Goal: Communication & Community: Answer question/provide support

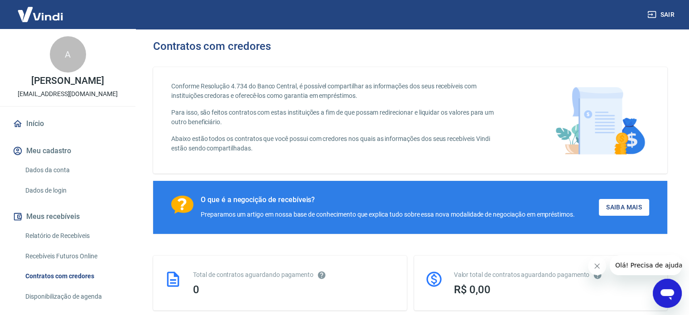
click at [671, 286] on icon "Abrir janela de mensagens" at bounding box center [667, 293] width 16 height 16
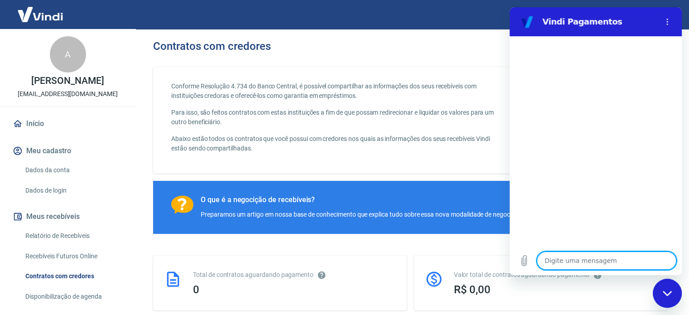
click at [627, 257] on textarea at bounding box center [607, 261] width 140 height 18
type textarea "B"
type textarea "x"
type textarea "Bo"
type textarea "x"
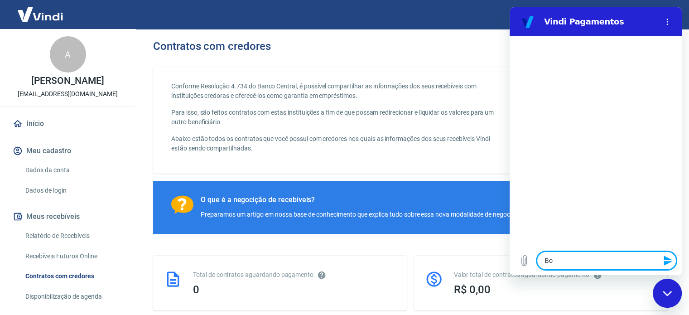
type textarea "Bom"
type textarea "x"
type textarea "Bom"
type textarea "x"
type textarea "Bom d"
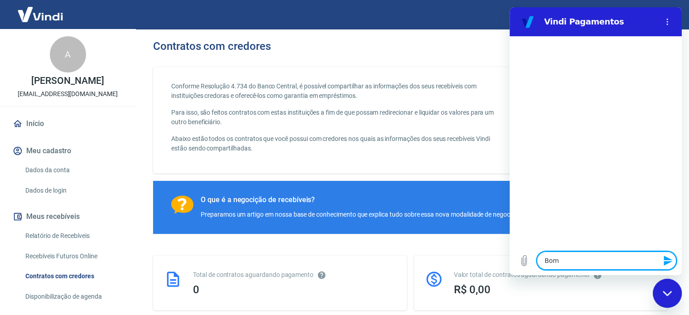
type textarea "x"
type textarea "Bom di"
type textarea "x"
type textarea "Bom dia"
type textarea "x"
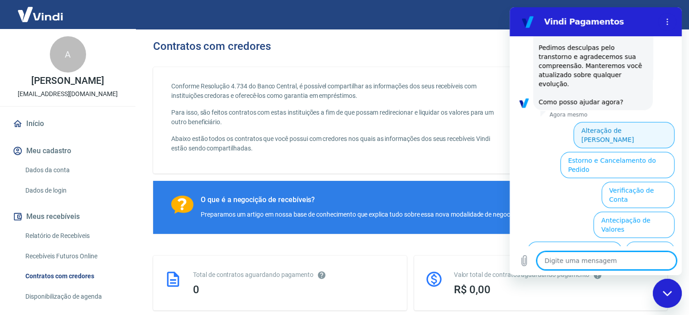
scroll to position [268, 0]
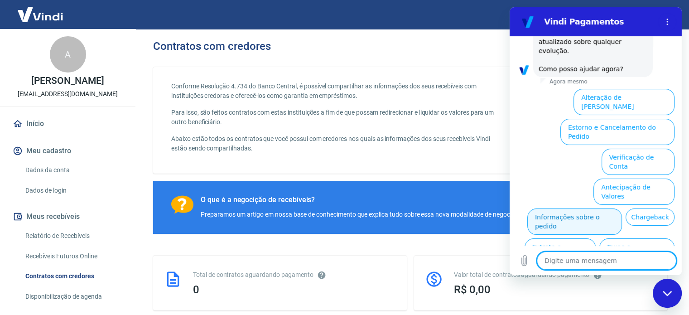
click at [550, 208] on button "Informações sobre o pedido" at bounding box center [575, 221] width 95 height 26
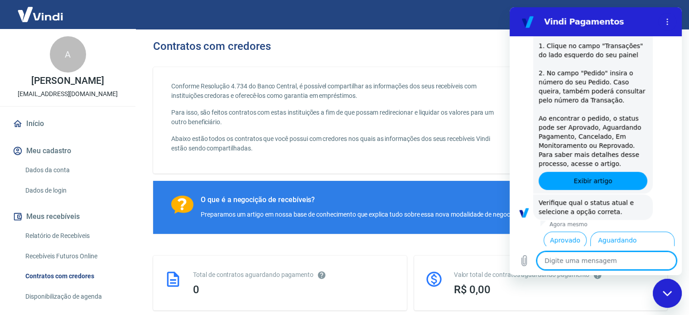
scroll to position [425, 0]
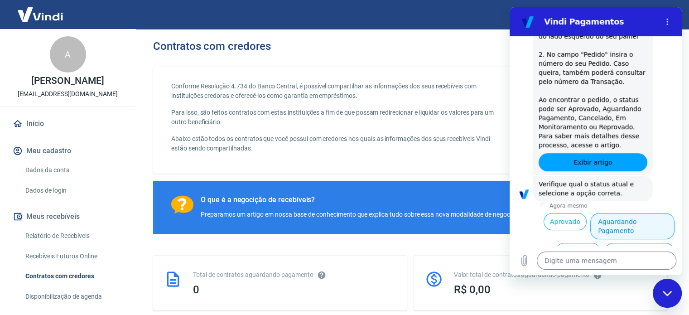
click at [623, 213] on button "Aguardando Pagamento" at bounding box center [633, 226] width 84 height 26
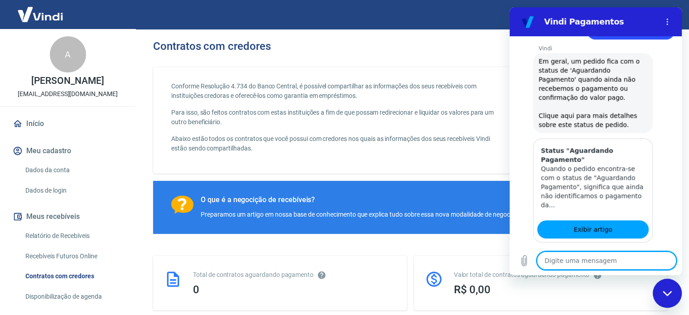
scroll to position [682, 0]
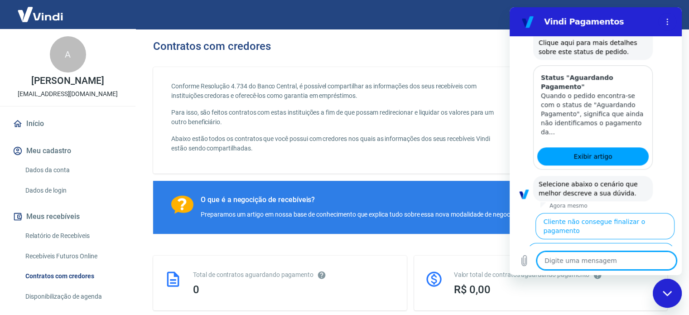
click at [611, 273] on button "Cliente pagou, mas pedido consta 'Aguardando Pagamento'" at bounding box center [619, 290] width 111 height 35
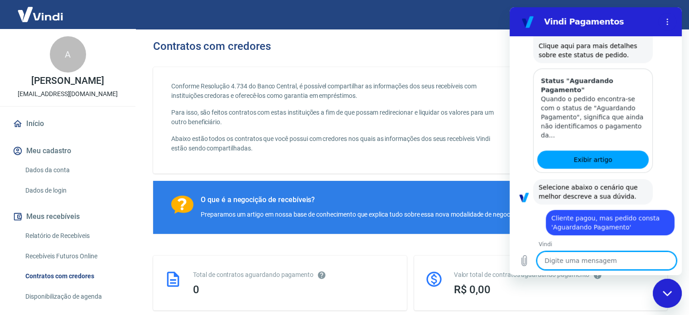
scroll to position [742, 0]
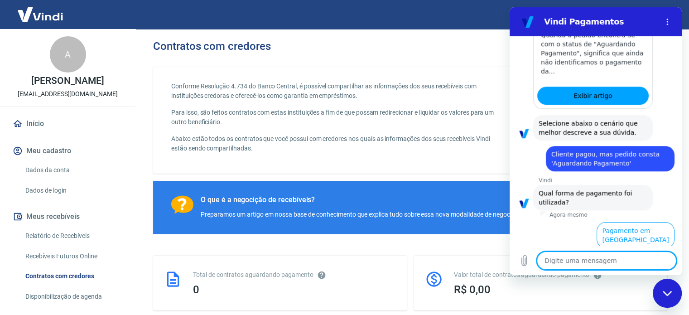
click at [626, 252] on button "Pagamento em Pix" at bounding box center [641, 265] width 68 height 26
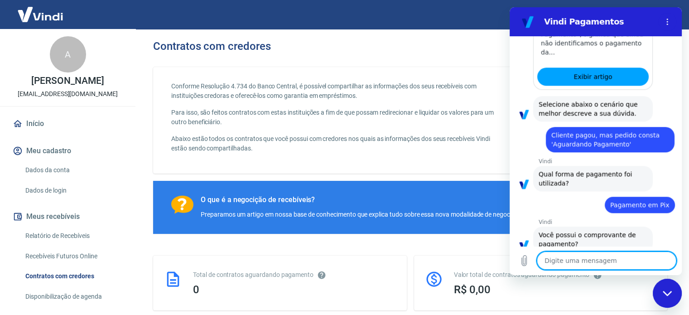
scroll to position [761, 0]
click at [624, 264] on button "Sim" at bounding box center [630, 272] width 26 height 17
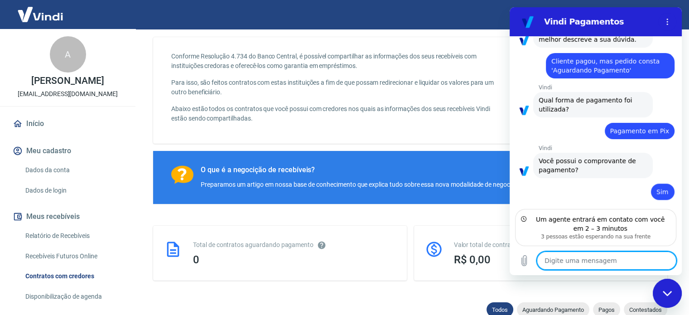
scroll to position [45, 0]
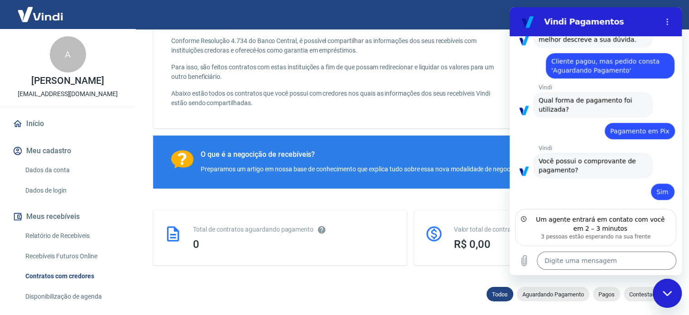
click at [370, 287] on div "Todos Aguardando Pagamento Pagos Contestados" at bounding box center [410, 296] width 514 height 18
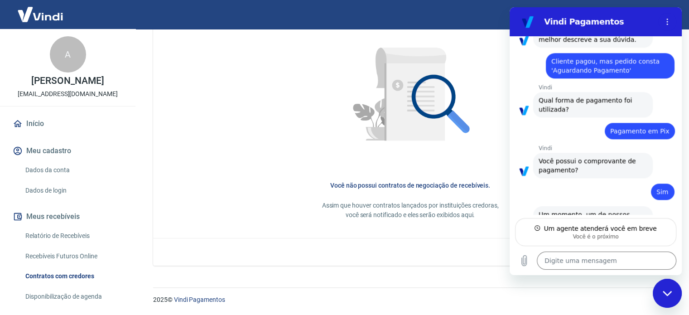
scroll to position [826, 0]
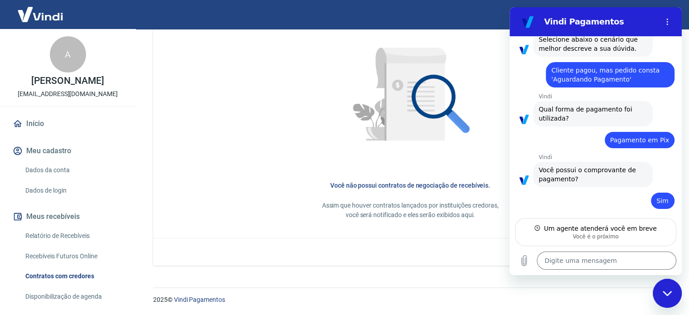
type textarea "x"
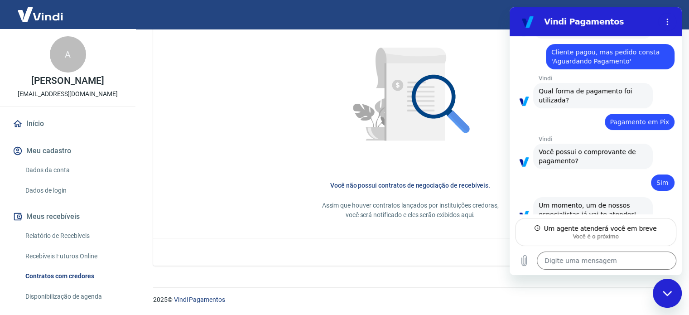
scroll to position [843, 0]
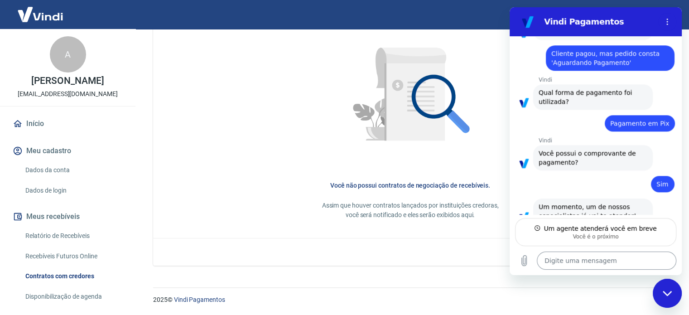
click at [579, 264] on textarea at bounding box center [607, 261] width 140 height 18
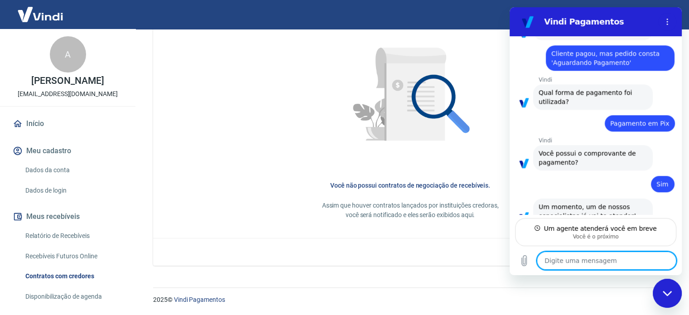
type textarea "B"
type textarea "x"
type textarea "Bo"
type textarea "x"
type textarea "Bom"
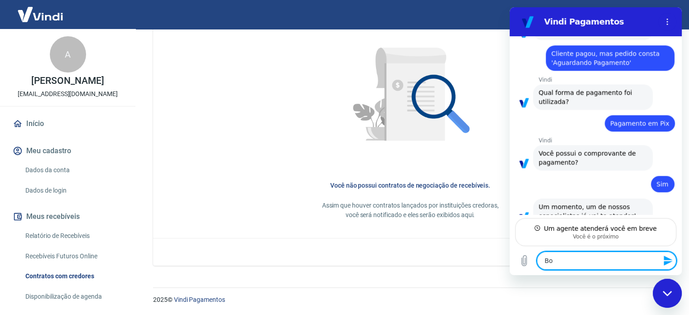
type textarea "x"
type textarea "Bom"
type textarea "x"
type textarea "Bom d"
type textarea "x"
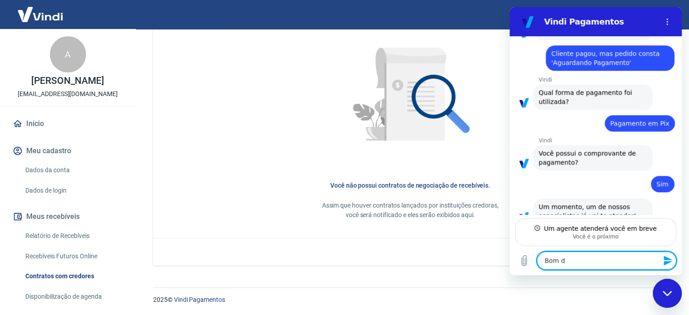
type textarea "Bom di"
type textarea "x"
type textarea "Bom dia"
type textarea "x"
type textarea "Bom dia"
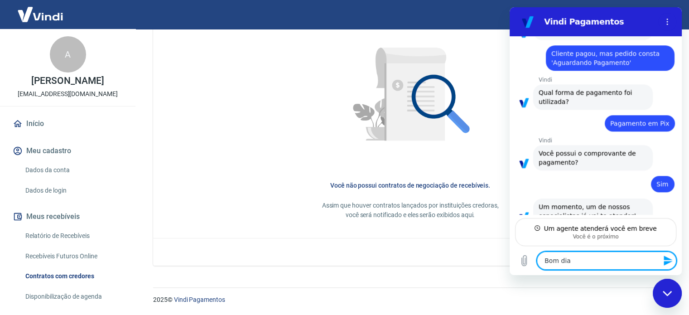
type textarea "x"
type textarea "Bom dia R"
type textarea "x"
type textarea "Bom dia Re"
type textarea "x"
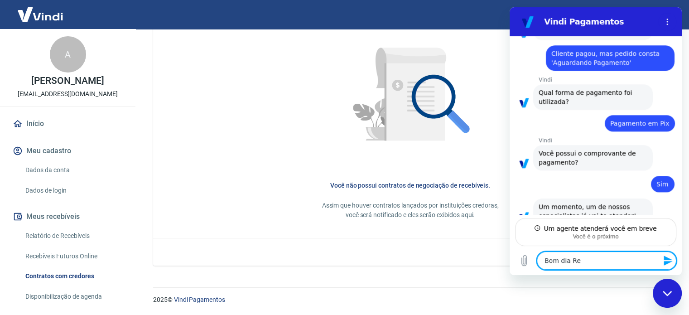
type textarea "Bom dia Ren"
type textarea "x"
type textarea "Bom dia Rena"
type textarea "x"
type textarea "Bom dia Renat"
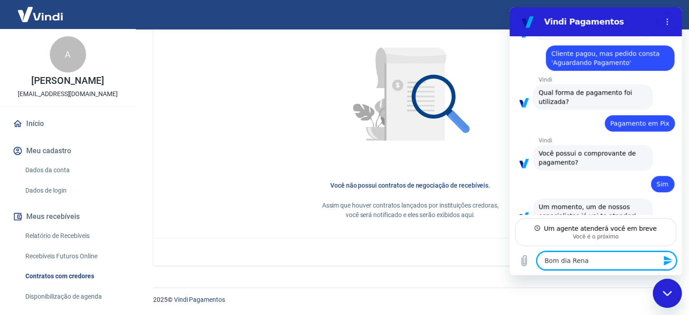
type textarea "x"
type textarea "Bom dia Renatu"
type textarea "x"
type textarea "Bom dia Renatud"
type textarea "x"
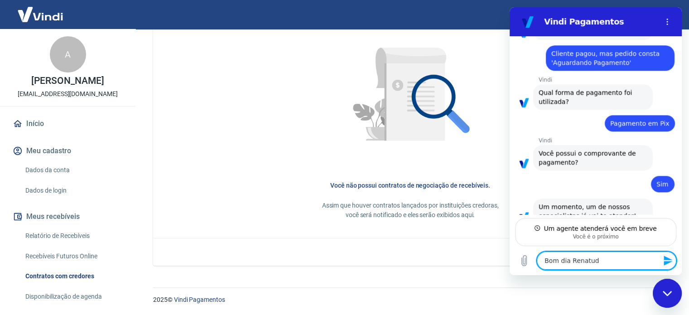
type textarea "Bom dia Renatudo"
type textarea "x"
type textarea "Bom dia Renatud"
type textarea "x"
type textarea "Bom dia Renatu"
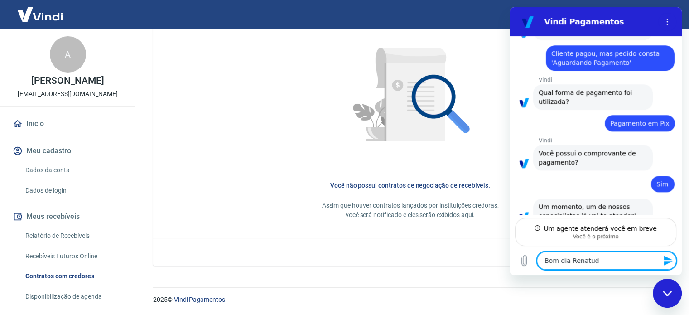
type textarea "x"
type textarea "Bom dia Renat"
type textarea "x"
type textarea "Bom dia [PERSON_NAME]"
type textarea "x"
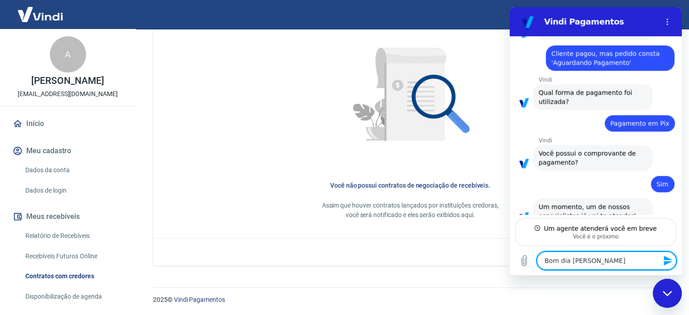
type textarea "Bom dia [PERSON_NAME],"
type textarea "x"
type textarea "Bom dia [PERSON_NAME],"
type textarea "x"
type textarea "Bom dia [PERSON_NAME], t"
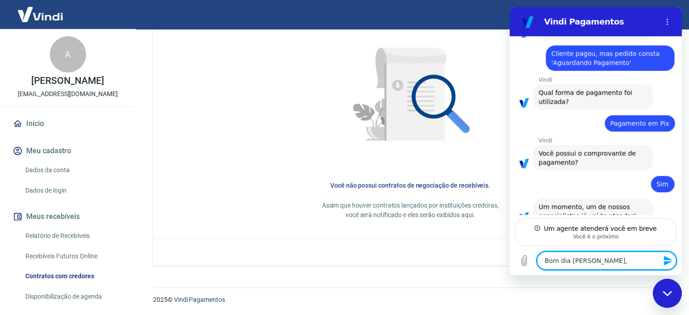
type textarea "x"
type textarea "Bom dia [PERSON_NAME], tu"
type textarea "x"
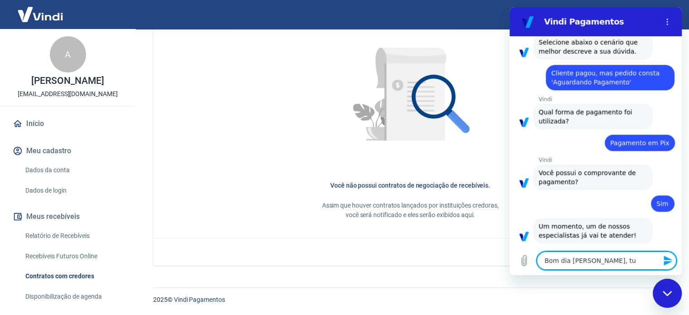
type textarea "Bom dia [PERSON_NAME], tud"
type textarea "x"
type textarea "Bom dia [PERSON_NAME], tudo"
type textarea "x"
type textarea "Bom dia [PERSON_NAME], tudo"
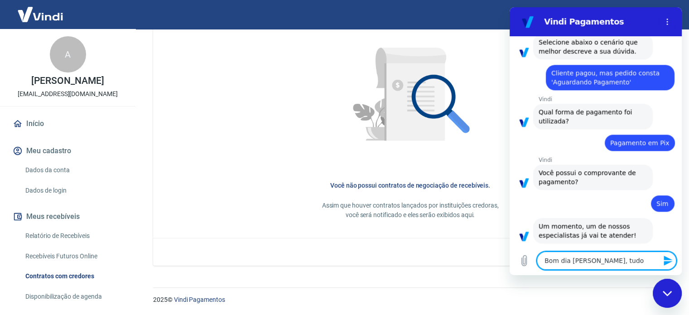
type textarea "x"
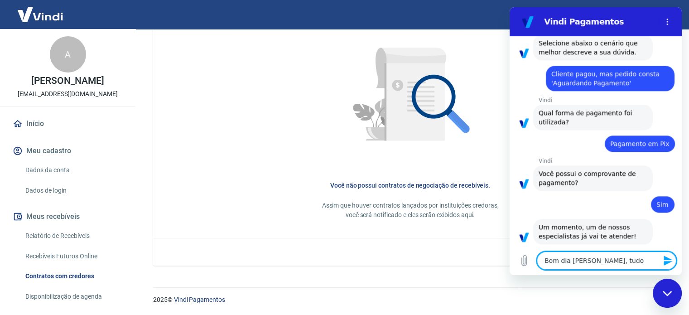
type textarea "Bom dia [PERSON_NAME], tudo b"
type textarea "x"
type textarea "Bom dia [PERSON_NAME], tudo bo"
type textarea "x"
type textarea "Bom dia [PERSON_NAME], tudo bom"
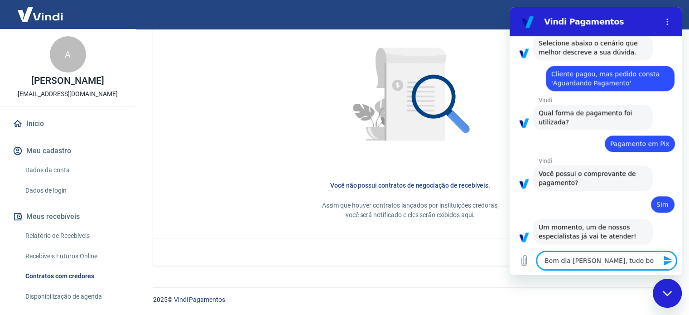
type textarea "x"
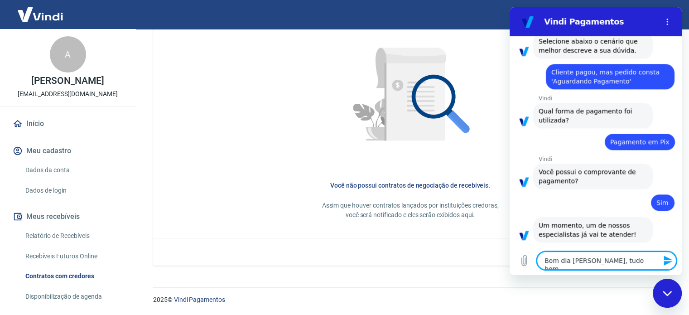
type textarea "Bom dia [PERSON_NAME], tudo bom"
type textarea "x"
type textarea "Bom dia [PERSON_NAME], tudo bom e"
type textarea "x"
type textarea "Bom dia [PERSON_NAME], tudo bom e"
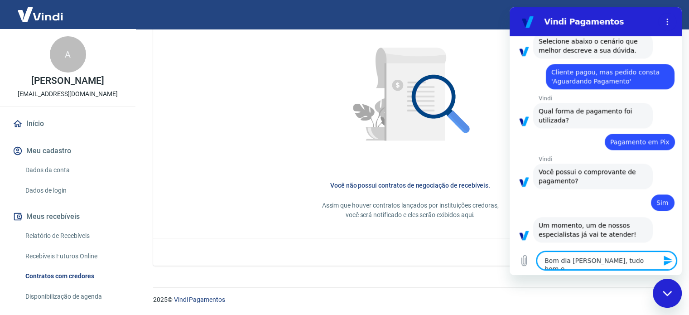
type textarea "x"
type textarea "Bom dia [PERSON_NAME], tudo bom e v"
type textarea "x"
type textarea "Bom dia [PERSON_NAME], tudo bom e vo"
type textarea "x"
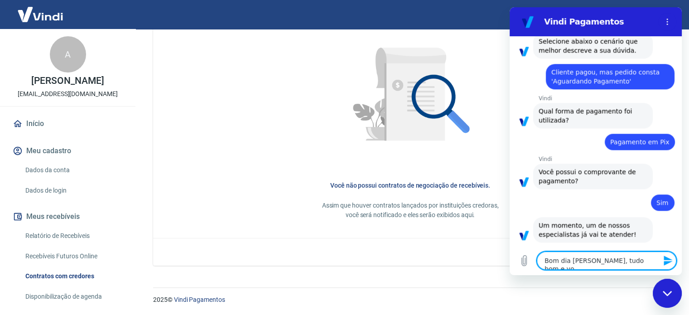
type textarea "Bom dia [PERSON_NAME], tudo bom e voc"
type textarea "x"
type textarea "Bom dia [PERSON_NAME], tudo bom e você"
type textarea "x"
type textarea "Bom dia [PERSON_NAME], tudo bom e você?"
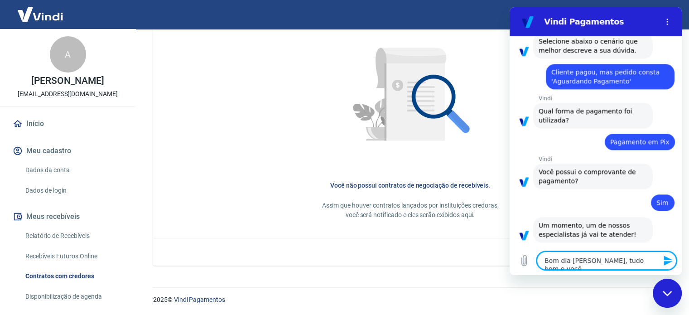
type textarea "x"
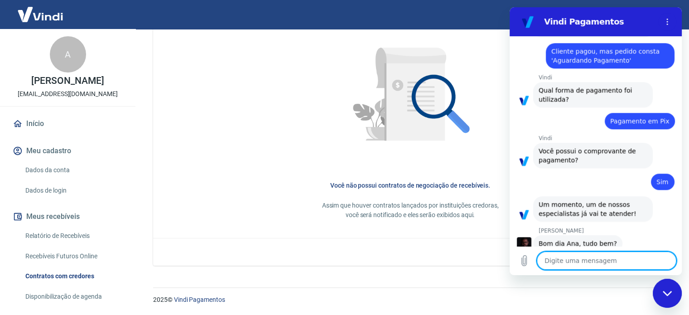
type textarea "x"
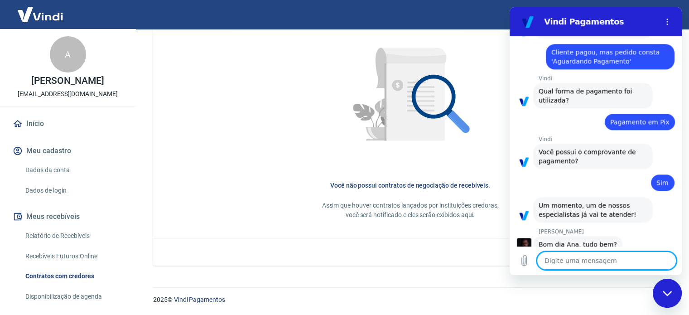
scroll to position [846, 0]
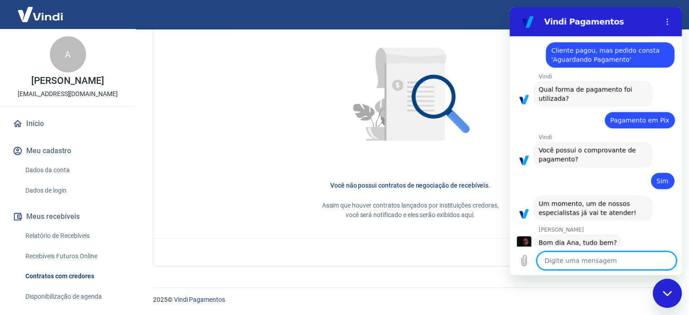
type textarea "V"
type textarea "x"
type textarea "Vo"
type textarea "x"
type textarea "Voc"
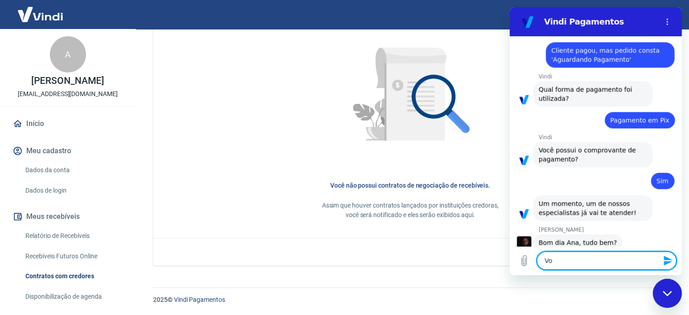
type textarea "x"
type textarea "Você"
type textarea "x"
type textarea "Vocês"
type textarea "x"
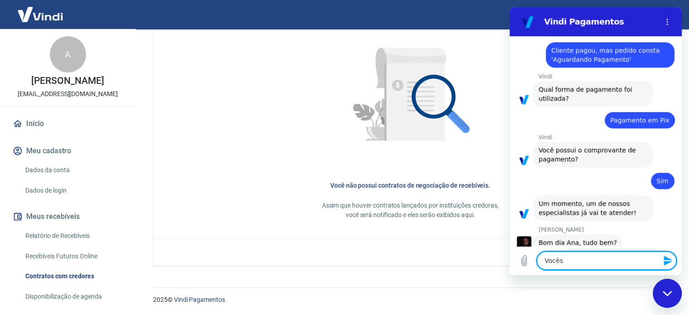
type textarea "Vocês"
type textarea "x"
type textarea "Vocês t"
type textarea "x"
type textarea "Vocês ti"
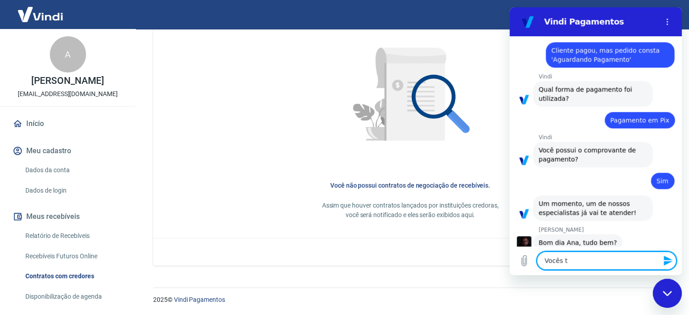
type textarea "x"
type textarea "Vocês tiv"
type textarea "x"
type textarea "Vocês tive"
type textarea "x"
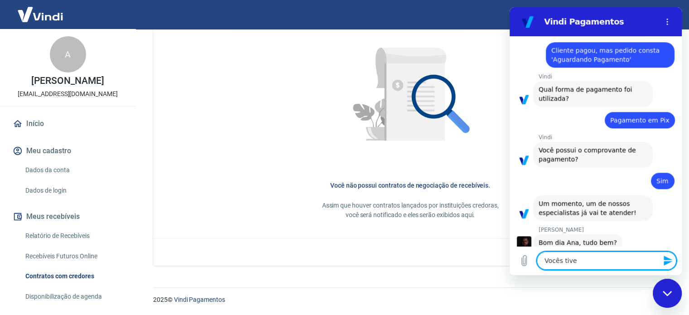
type textarea "Vocês tiver"
type textarea "x"
type textarea "Vocês tivera"
type textarea "x"
type textarea "Vocês tiveram"
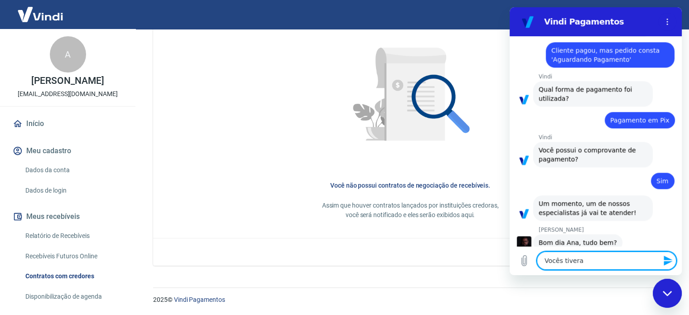
type textarea "x"
type textarea "Vocês tiveram"
type textarea "x"
type textarea "Vocês tiveram p"
type textarea "x"
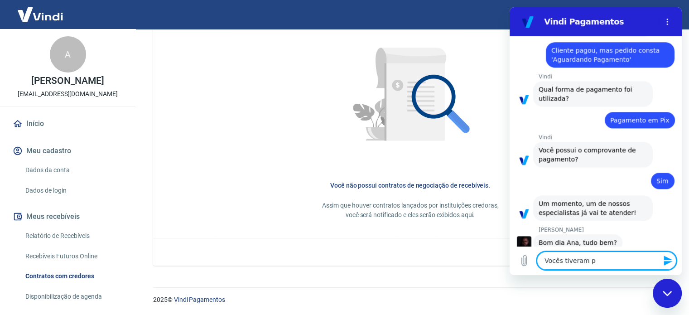
type textarea "Vocês tiveram pr"
type textarea "x"
type textarea "Vocês tiveram pro"
type textarea "x"
type textarea "Vocês tiveram prob"
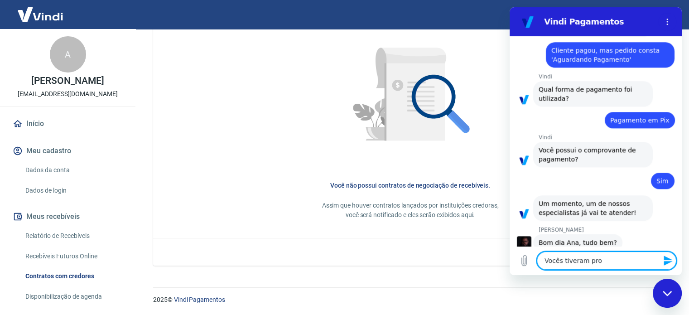
type textarea "x"
type textarea "Vocês tiveram probl"
type textarea "x"
type textarea "Vocês tiveram proble"
type textarea "x"
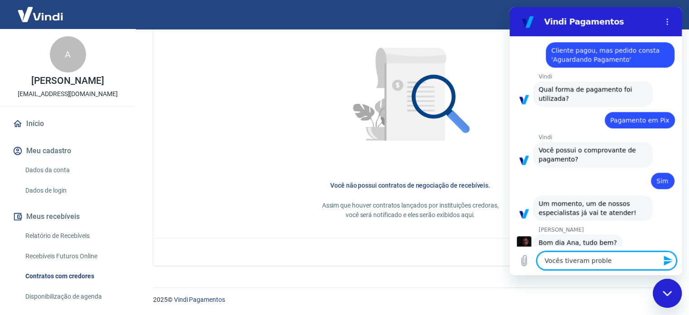
type textarea "Vocês tiveram problem"
type textarea "x"
type textarea "Vocês tiveram problema"
type textarea "x"
type textarea "Vocês tiveram problemas"
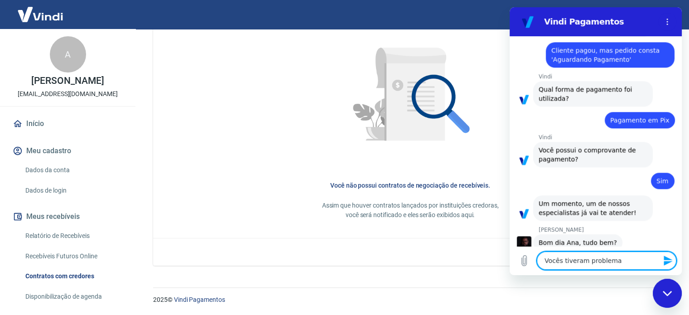
type textarea "x"
type textarea "Vocês tiveram problemas"
type textarea "x"
type textarea "Vocês tiveram problemas c"
type textarea "x"
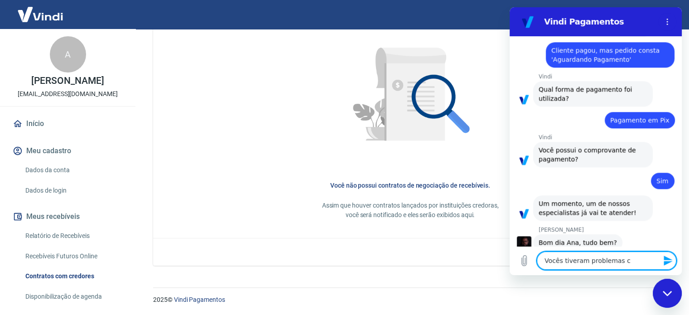
type textarea "Vocês tiveram problemas co"
type textarea "x"
type textarea "Vocês tiveram problemas com"
type textarea "x"
type textarea "Vocês tiveram problemas com"
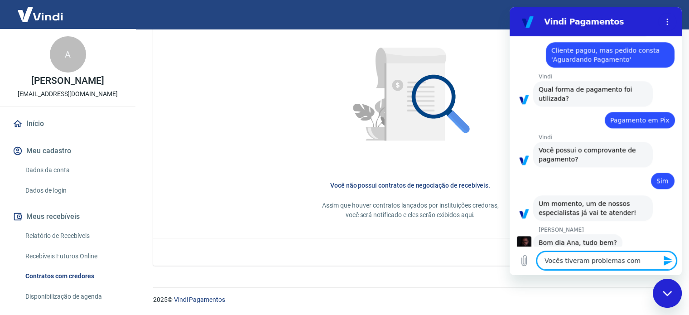
type textarea "x"
type textarea "Vocês tiveram problemas com P"
type textarea "x"
type textarea "Vocês tiveram problemas com PI"
type textarea "x"
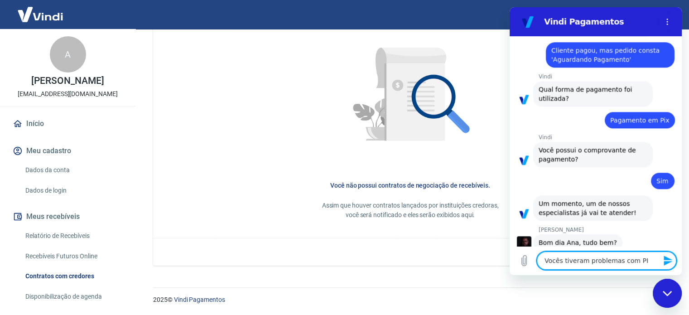
type textarea "Vocês tiveram problemas com PIX"
type textarea "x"
type textarea "Vocês tiveram problemas com PIX"
type textarea "x"
type textarea "Vocês tiveram problemas com PIX d"
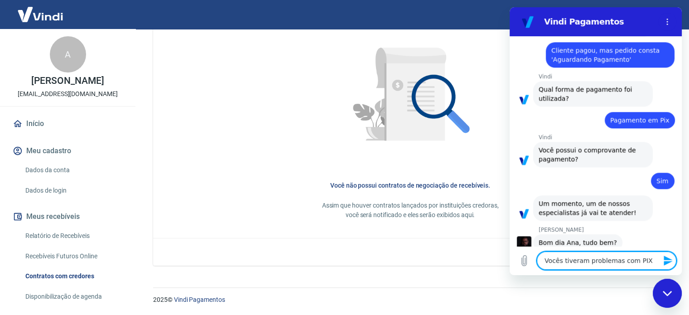
type textarea "x"
type textarea "Vocês tiveram problemas com PIX de"
type textarea "x"
type textarea "Vocês tiveram problemas com PIX de"
type textarea "x"
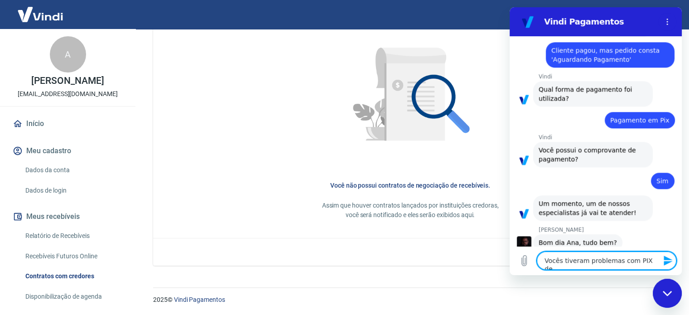
type textarea "Vocês tiveram problemas com PIX de o"
type textarea "x"
type textarea "Vocês tiveram problemas com PIX de on"
type textarea "x"
type textarea "Vocês tiveram problemas com PIX de ont"
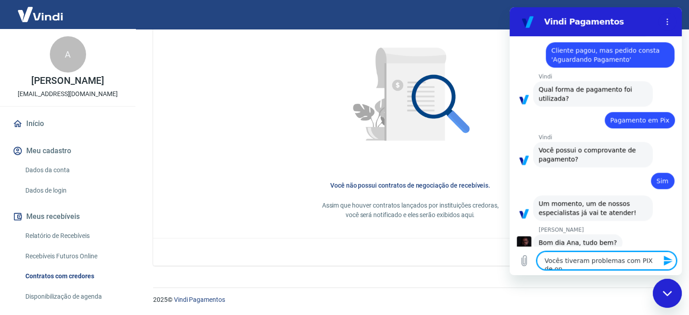
type textarea "x"
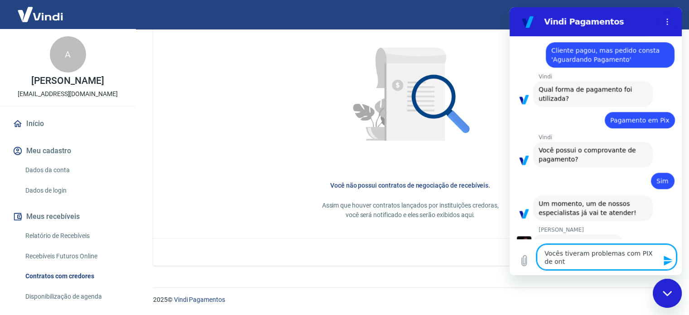
type textarea "Vocês tiveram problemas com PIX de onte"
type textarea "x"
type textarea "Vocês tiveram problemas com PIX de ontem"
type textarea "x"
type textarea "Vocês tiveram problemas com PIX de ontem"
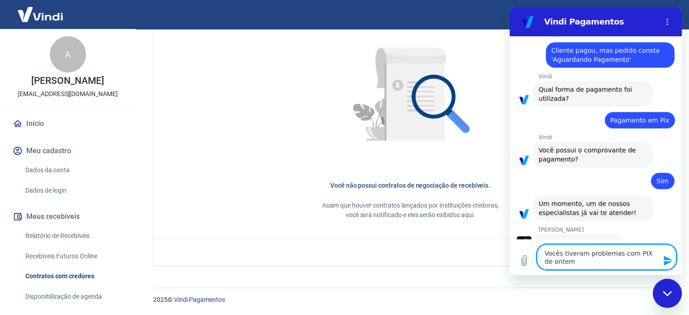
type textarea "x"
type textarea "Vocês tiveram problemas com PIX de ontem p"
type textarea "x"
type textarea "Vocês tiveram problemas com PIX de ontem pa"
type textarea "x"
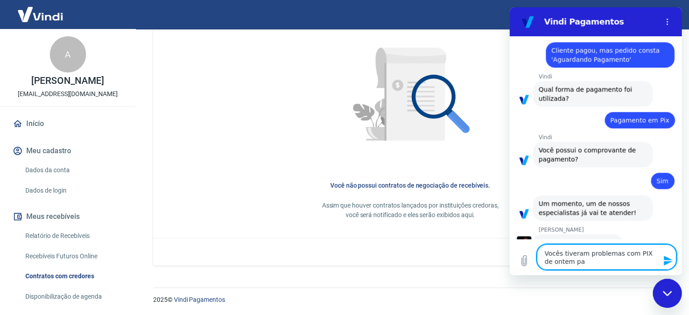
type textarea "Vocês tiveram problemas com PIX de ontem par"
type textarea "x"
type textarea "Vocês tiveram problemas com PIX de ontem para"
type textarea "x"
type textarea "Vocês tiveram problemas com PIX de ontem para"
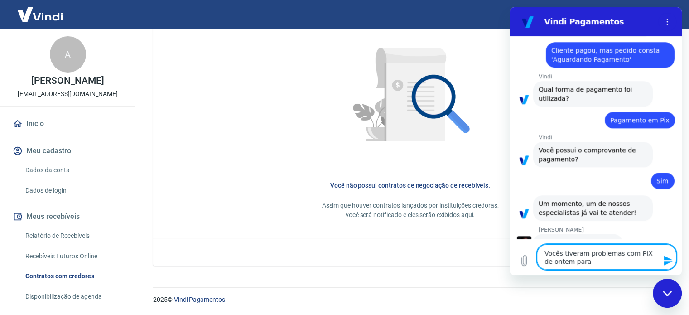
type textarea "x"
type textarea "Vocês tiveram problemas com PIX de ontem para h"
type textarea "x"
type textarea "Vocês tiveram problemas com PIX de ontem para ho"
type textarea "x"
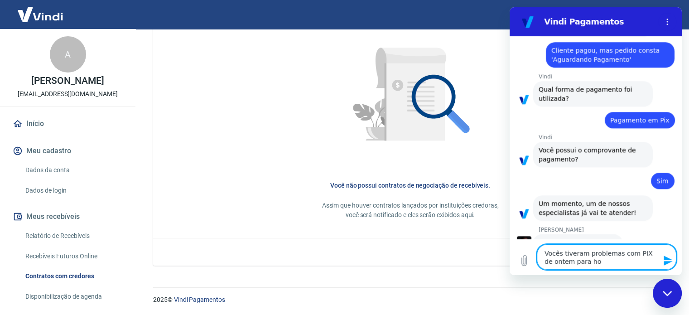
type textarea "Vocês tiveram problemas com PIX de ontem para hoj"
type textarea "x"
type textarea "Vocês tiveram problemas com PIX de ontem para hoje"
type textarea "x"
type textarea "Vocês tiveram problemas com PIX de ontem para hoje?"
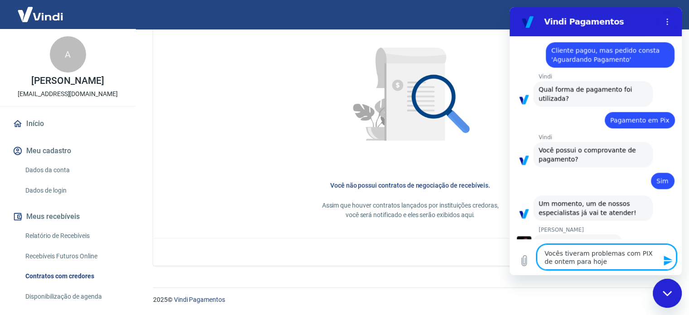
type textarea "x"
type textarea "Vocês tiveram problemas com PIX de ontem para hoje?"
type textarea "x"
type textarea "Vocês tiveram problemas com PIX de ontem para hoje? 2"
type textarea "x"
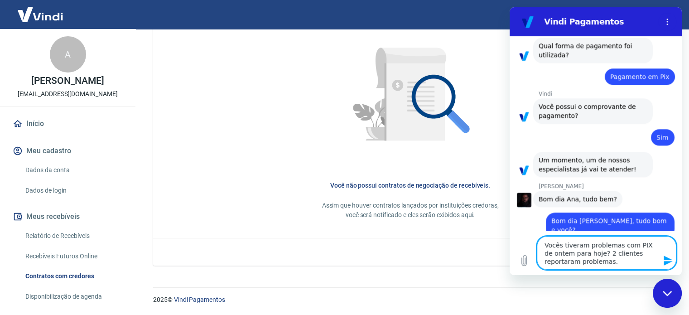
scroll to position [891, 0]
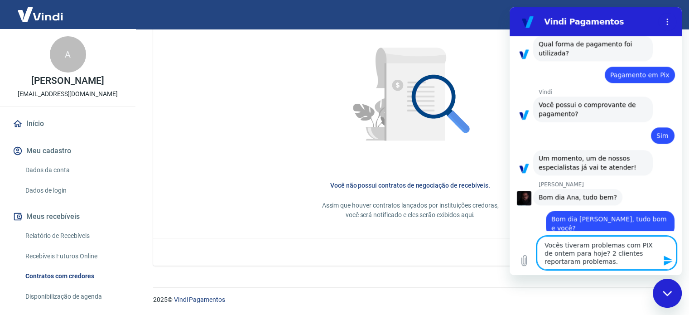
click at [678, 233] on div "Digite uma mensagem Vocês tiveram problemas com PIX de ontem para hoje? 2 clien…" at bounding box center [596, 253] width 172 height 44
click at [586, 262] on textarea "Vocês tiveram problemas com PIX de ontem para hoje? 2 clientes reportaram probl…" at bounding box center [607, 253] width 140 height 34
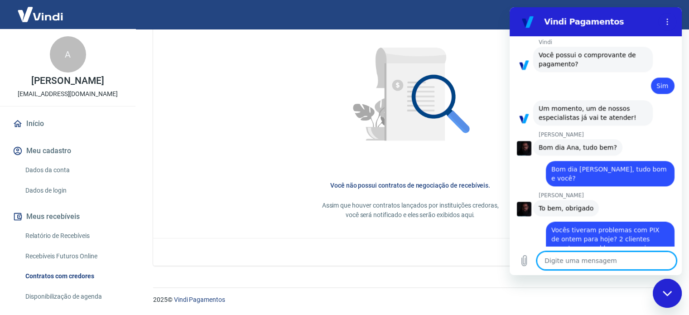
scroll to position [943, 0]
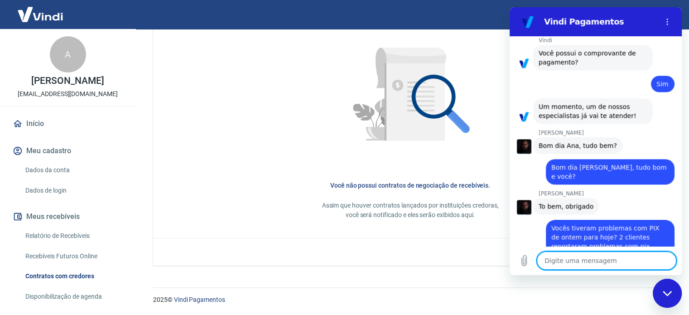
paste textarea "223798695"
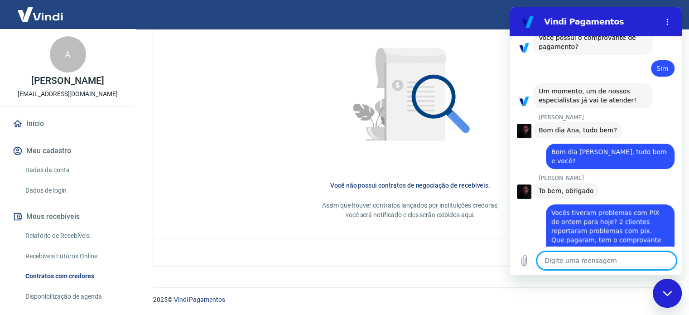
scroll to position [960, 0]
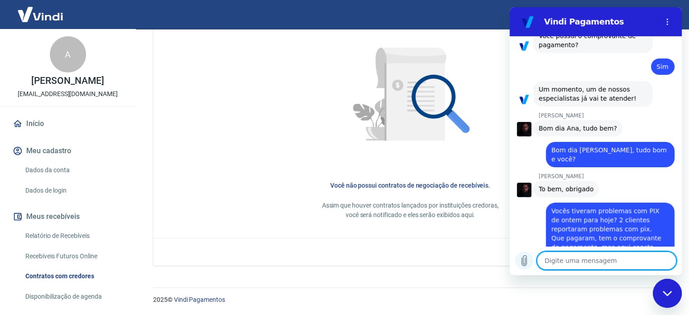
click at [523, 259] on icon "Carregar arquivo" at bounding box center [524, 261] width 5 height 10
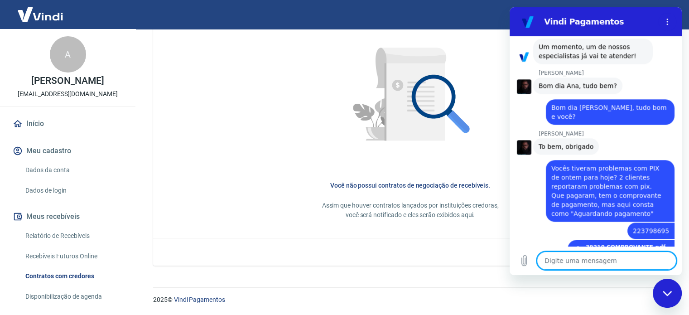
scroll to position [1004, 0]
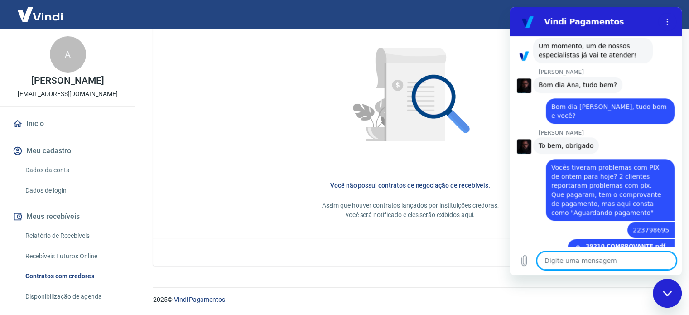
paste textarea "223806352"
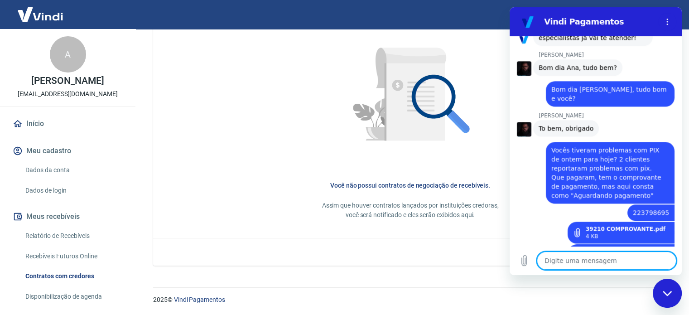
scroll to position [1023, 0]
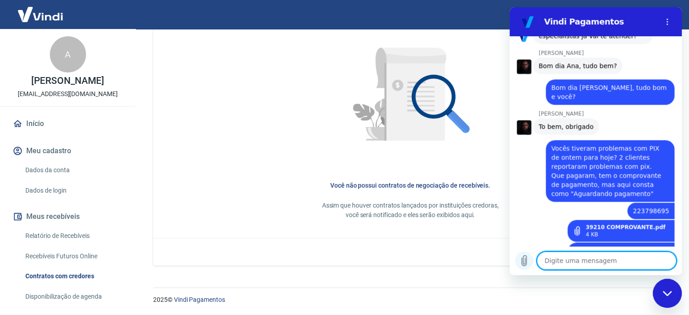
click at [524, 260] on icon "Carregar arquivo" at bounding box center [524, 260] width 11 height 11
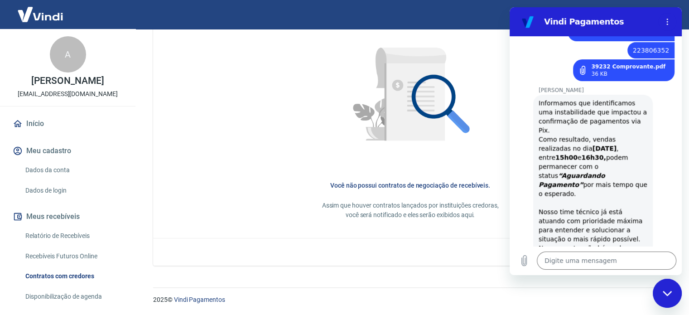
scroll to position [1248, 0]
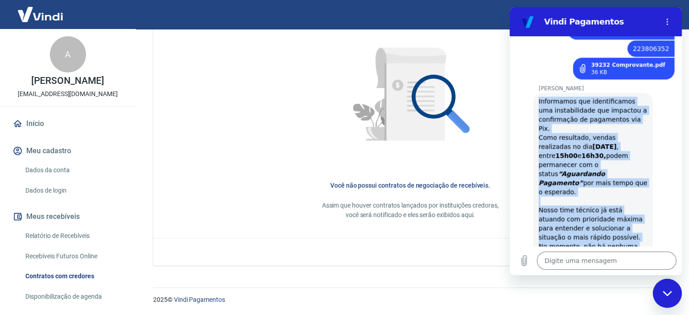
drag, startPoint x: 539, startPoint y: 59, endPoint x: 615, endPoint y: 228, distance: 185.0
click at [615, 228] on div "Informamos que identificamos uma instabilidade que impactou a confirmação de pa…" at bounding box center [593, 206] width 109 height 218
copy div "Informamos que identificamos uma instabilidade que impactou a confirmação de pa…"
click at [646, 224] on div "[PERSON_NAME] diz: Informamos que identificamos uma instabilidade que impactou …" at bounding box center [599, 205] width 165 height 226
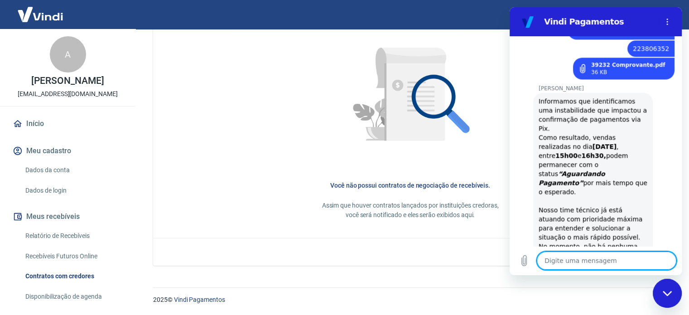
click at [603, 263] on textarea at bounding box center [607, 261] width 140 height 18
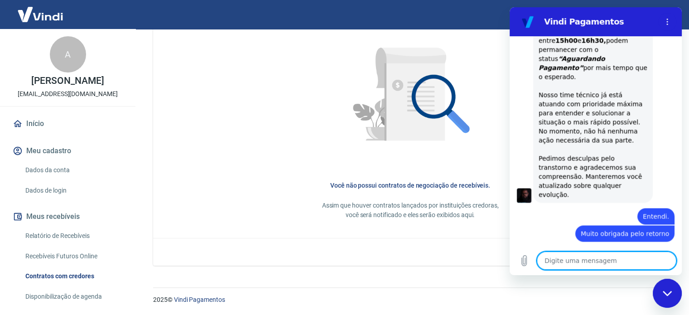
scroll to position [1365, 0]
